Goal: Transaction & Acquisition: Obtain resource

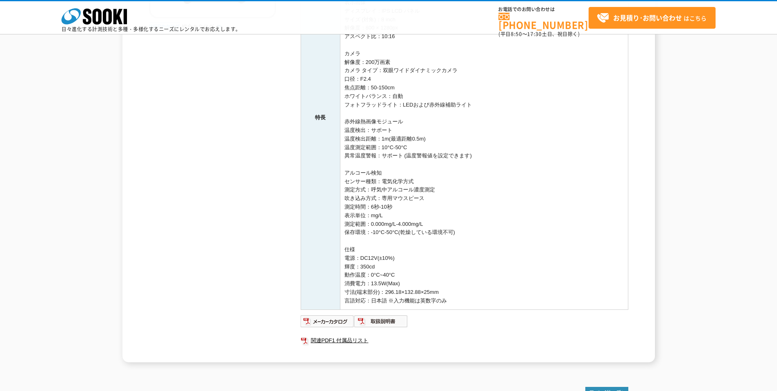
scroll to position [246, 0]
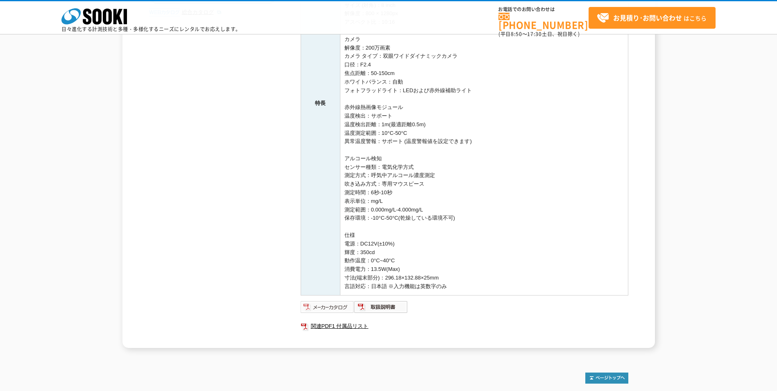
click at [338, 307] on img at bounding box center [328, 306] width 54 height 13
click at [382, 308] on img at bounding box center [381, 306] width 54 height 13
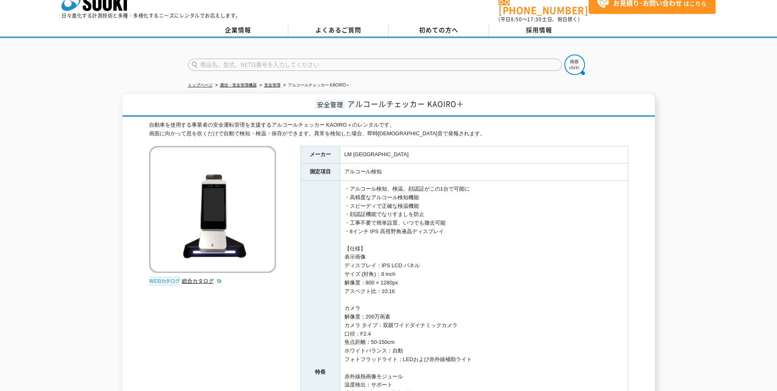
scroll to position [0, 0]
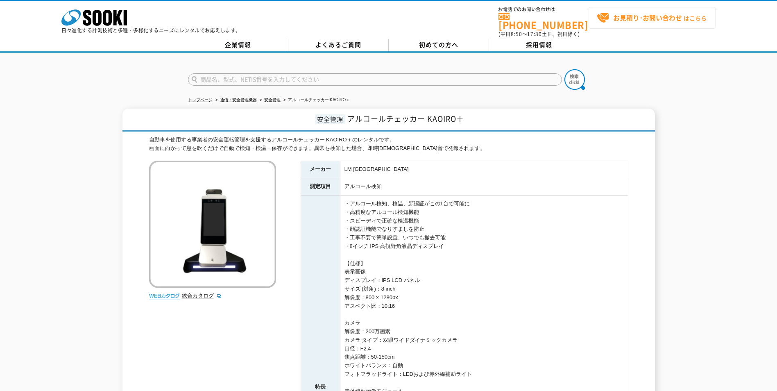
click at [663, 20] on strong "お見積り･お問い合わせ" at bounding box center [647, 18] width 69 height 10
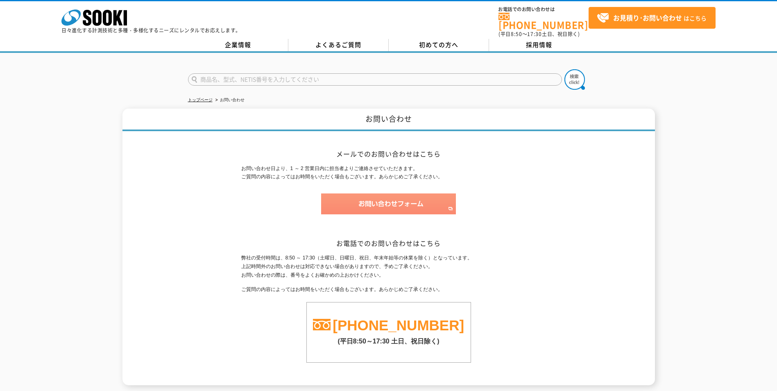
click at [409, 200] on img at bounding box center [388, 203] width 135 height 21
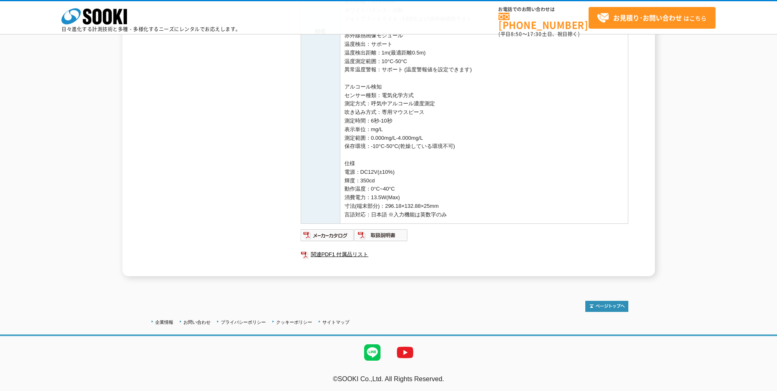
scroll to position [319, 0]
click at [357, 254] on link "関連PDF1 付属品リスト" at bounding box center [465, 253] width 328 height 11
click at [330, 237] on img at bounding box center [328, 233] width 54 height 13
